Goal: Navigation & Orientation: Find specific page/section

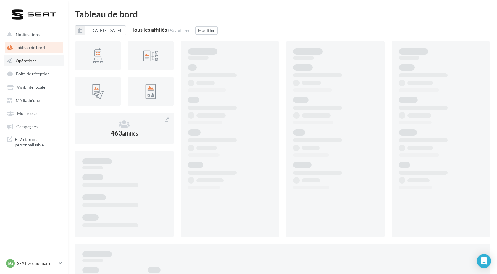
click at [39, 66] on link "Opérations" at bounding box center [34, 60] width 61 height 11
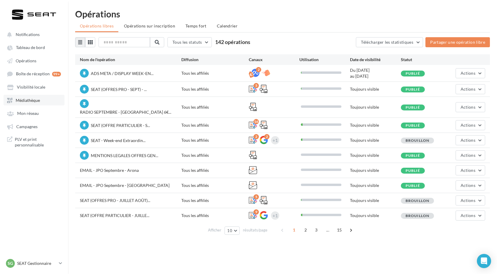
click at [36, 102] on span "Médiathèque" at bounding box center [28, 100] width 24 height 5
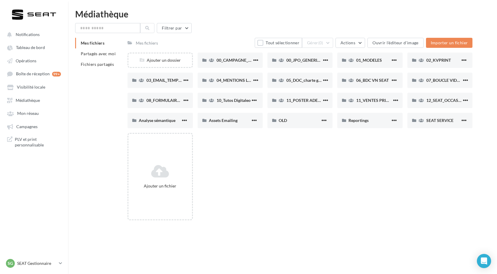
click at [265, 174] on div "Ajouter un fichier" at bounding box center [302, 179] width 350 height 92
click at [42, 96] on link "Médiathèque" at bounding box center [34, 100] width 61 height 11
click at [30, 102] on span "Médiathèque" at bounding box center [28, 100] width 24 height 5
click at [37, 101] on span "Médiathèque" at bounding box center [28, 100] width 24 height 5
click at [20, 101] on span "Médiathèque" at bounding box center [28, 100] width 24 height 5
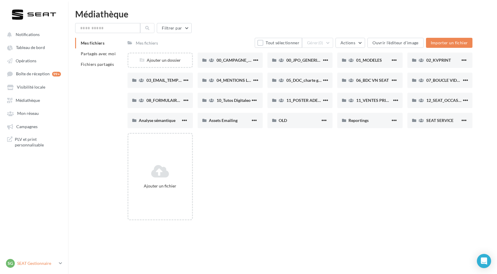
click at [30, 266] on p "SEAT Gestionnaire" at bounding box center [36, 264] width 39 height 6
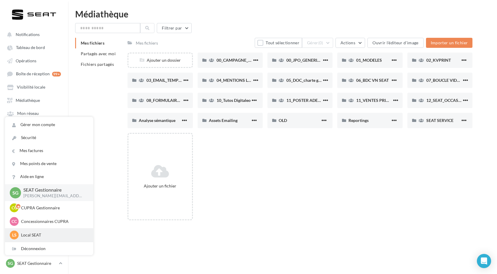
click at [52, 233] on p "Local SEAT" at bounding box center [53, 235] width 65 height 6
